Goal: Transaction & Acquisition: Book appointment/travel/reservation

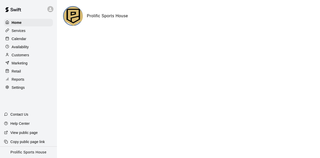
click at [21, 37] on p "Calendar" at bounding box center [19, 38] width 15 height 5
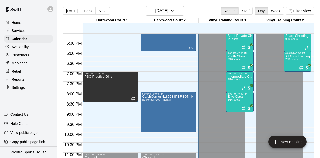
scroll to position [347, 0]
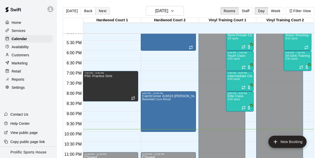
click at [101, 12] on button "Next" at bounding box center [102, 11] width 14 height 8
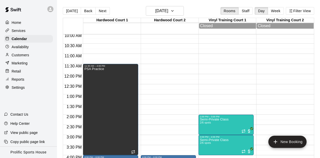
scroll to position [204, 0]
click at [99, 9] on button "Next" at bounding box center [102, 11] width 14 height 8
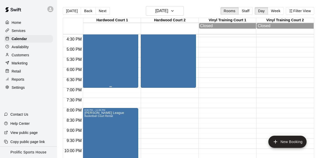
scroll to position [357, 0]
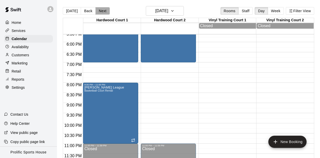
click at [104, 11] on button "Next" at bounding box center [102, 11] width 14 height 8
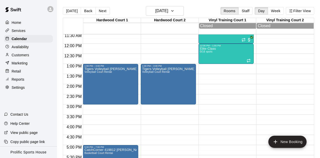
scroll to position [232, 0]
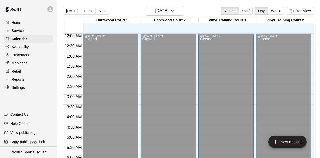
scroll to position [341, 0]
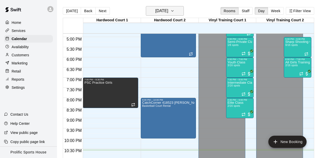
click at [182, 8] on button "[DATE]" at bounding box center [165, 11] width 38 height 10
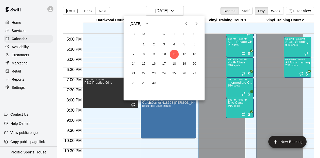
click at [197, 24] on icon "Next month" at bounding box center [196, 23] width 6 height 6
click at [183, 53] on button "10" at bounding box center [184, 54] width 9 height 9
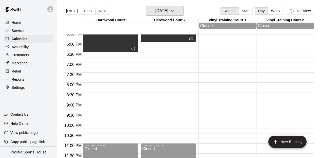
scroll to position [8, 0]
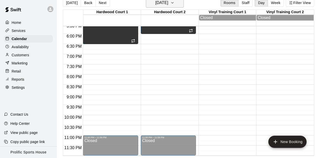
click at [174, 4] on icon "button" at bounding box center [172, 3] width 4 height 6
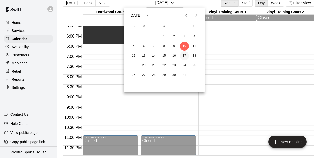
click at [185, 54] on button "17" at bounding box center [184, 55] width 9 height 9
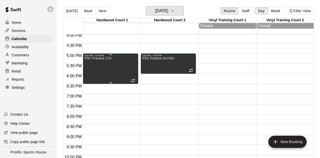
scroll to position [325, 0]
click at [51, 8] on icon at bounding box center [50, 9] width 3 height 3
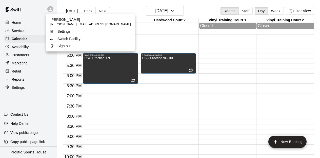
click at [68, 37] on p "Switch Facility" at bounding box center [68, 38] width 23 height 5
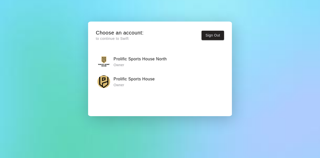
click at [140, 60] on h6 "Prolific Sports House North" at bounding box center [140, 59] width 53 height 7
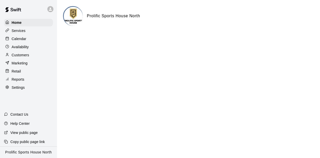
click at [14, 37] on p "Calendar" at bounding box center [19, 38] width 15 height 5
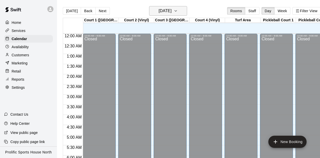
scroll to position [341, 0]
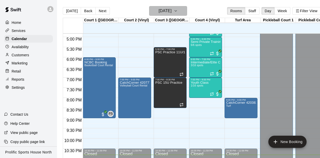
click at [178, 10] on icon "button" at bounding box center [176, 11] width 4 height 6
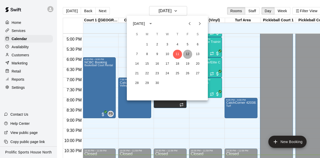
click at [188, 55] on button "12" at bounding box center [187, 54] width 9 height 9
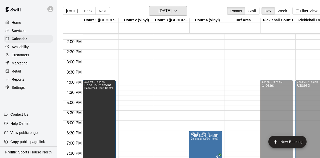
scroll to position [313, 0]
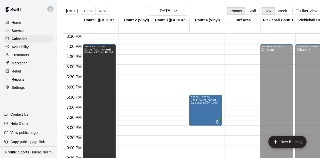
click at [96, 14] on button "Next" at bounding box center [102, 11] width 14 height 8
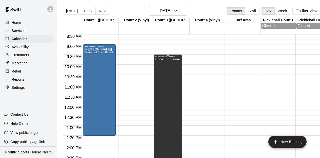
scroll to position [174, 0]
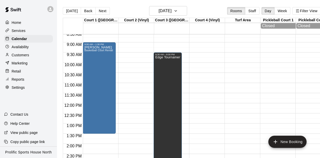
click at [198, 72] on div "12:00 AM – 8:00 AM Closed 6:00 PM – 11:59 PM Closed" at bounding box center [205, 103] width 33 height 486
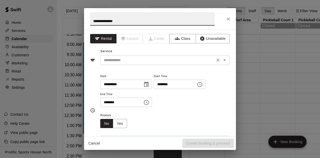
type input "**********"
click at [119, 61] on input "text" at bounding box center [158, 60] width 112 height 6
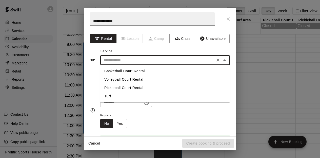
click at [121, 71] on li "Basketball Court Rental" at bounding box center [165, 71] width 130 height 8
type input "**********"
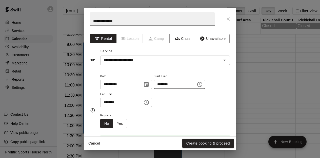
click at [174, 83] on input "********" at bounding box center [173, 83] width 39 height 9
click at [175, 84] on input "********" at bounding box center [173, 83] width 39 height 9
click at [169, 84] on input "********" at bounding box center [173, 83] width 39 height 9
click at [201, 83] on icon "Choose time, selected time is 10:15 AM" at bounding box center [200, 84] width 6 height 6
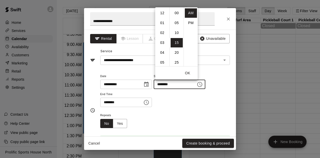
scroll to position [30, 0]
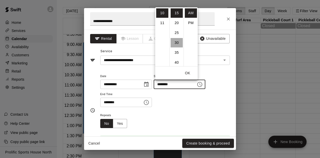
click at [177, 43] on li "30" at bounding box center [177, 42] width 12 height 9
type input "********"
click at [146, 104] on icon "Choose time, selected time is 10:45 AM" at bounding box center [146, 102] width 5 height 5
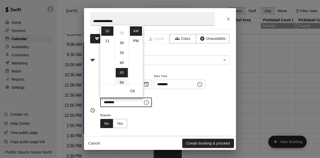
scroll to position [47, 0]
click at [107, 39] on li "11" at bounding box center [107, 40] width 12 height 9
click at [122, 45] on li "30" at bounding box center [122, 43] width 12 height 9
type input "********"
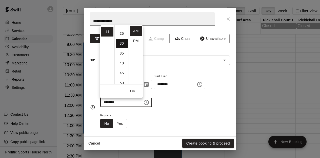
scroll to position [59, 0]
click at [134, 90] on button "OK" at bounding box center [132, 90] width 16 height 9
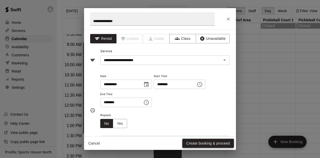
click at [201, 141] on button "Create booking & proceed" at bounding box center [208, 142] width 52 height 9
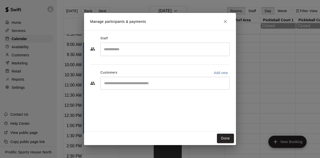
click at [115, 49] on input "Search staff" at bounding box center [164, 49] width 125 height 9
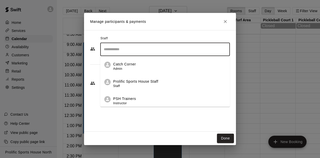
click at [137, 84] on p "Prolific Sports House Staff" at bounding box center [135, 81] width 45 height 5
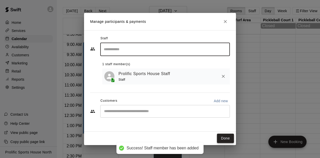
click at [224, 138] on button "Done" at bounding box center [225, 137] width 17 height 9
